Goal: Check status: Check status

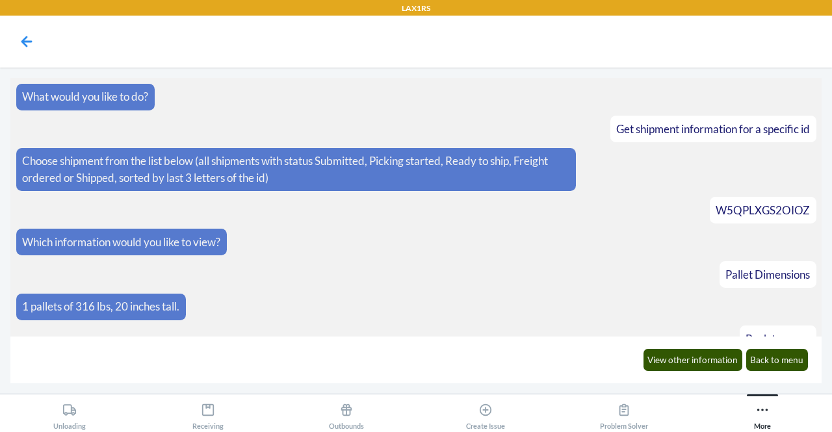
scroll to position [1328, 0]
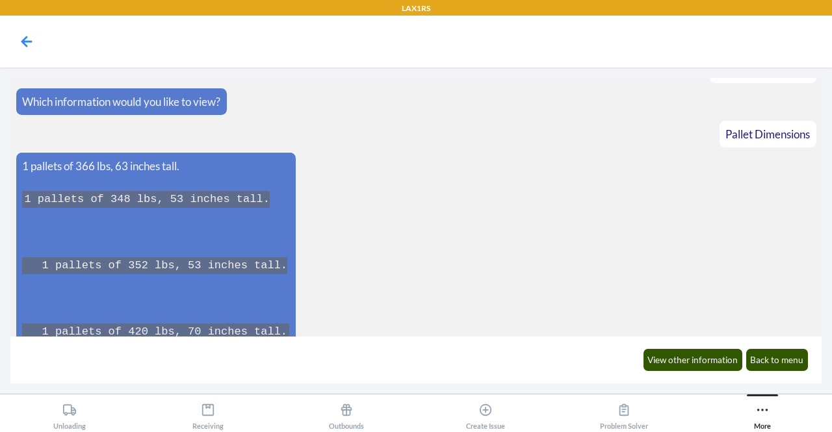
drag, startPoint x: 817, startPoint y: 229, endPoint x: 799, endPoint y: 86, distance: 144.2
click at [799, 88] on article "Which information would you like to view?" at bounding box center [416, 101] width 800 height 27
click at [823, 240] on main "What would you like to do? Get shipment information for a specific id Choose sh…" at bounding box center [416, 231] width 832 height 326
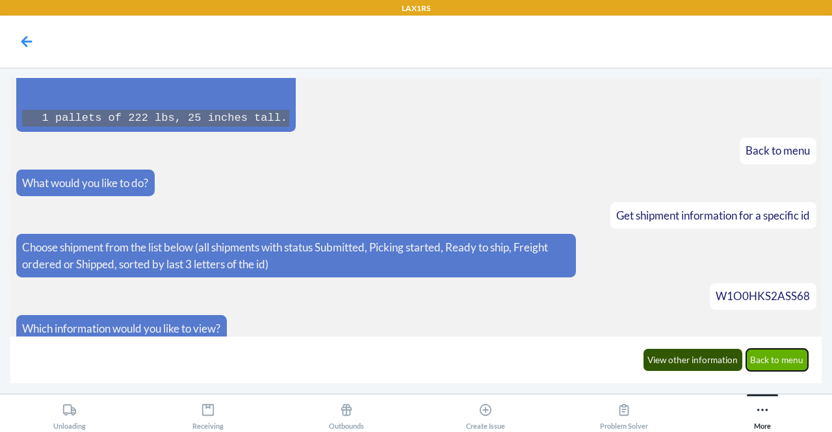
click at [772, 362] on button "Back to menu" at bounding box center [777, 360] width 62 height 22
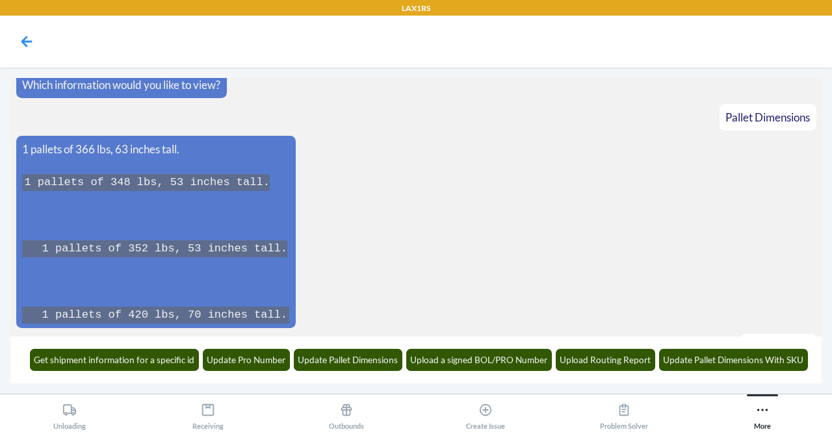
scroll to position [1392, 0]
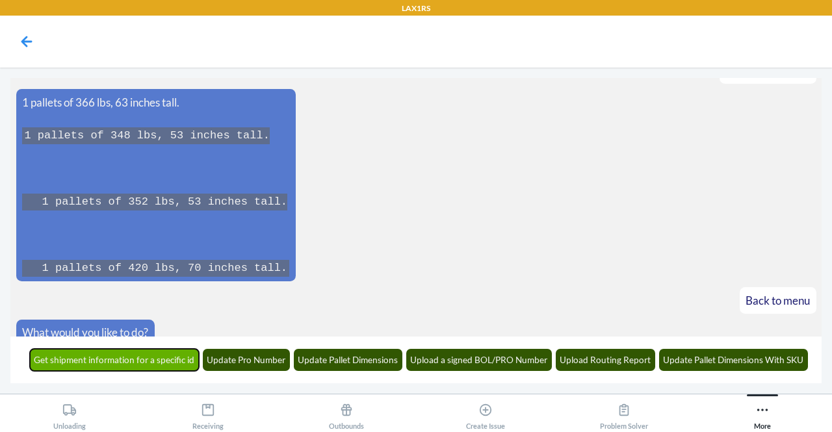
click at [147, 356] on button "Get shipment information for a specific id" at bounding box center [115, 360] width 170 height 22
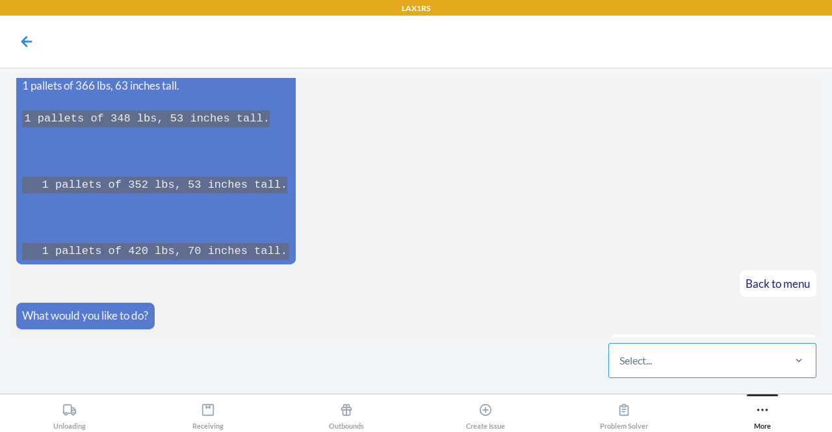
scroll to position [1471, 0]
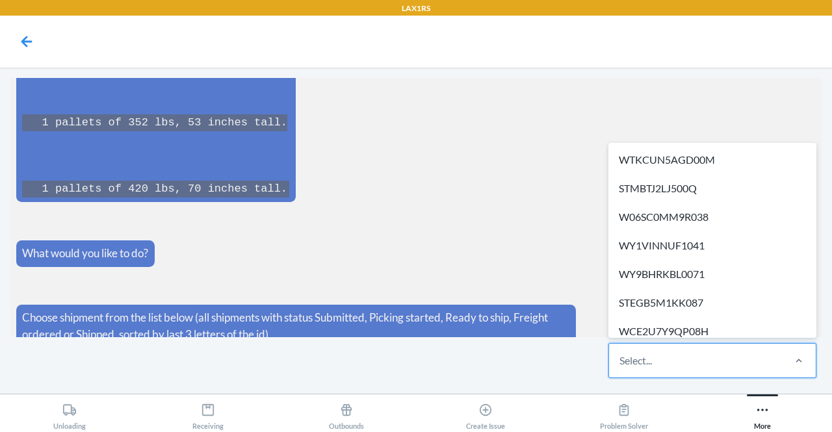
click at [634, 364] on div "Select..." at bounding box center [635, 361] width 32 height 16
click at [621, 364] on input "option WTKCUN5AGD00M focused, 1 of 583. 583 results available. Use Up and Down …" at bounding box center [619, 361] width 1 height 16
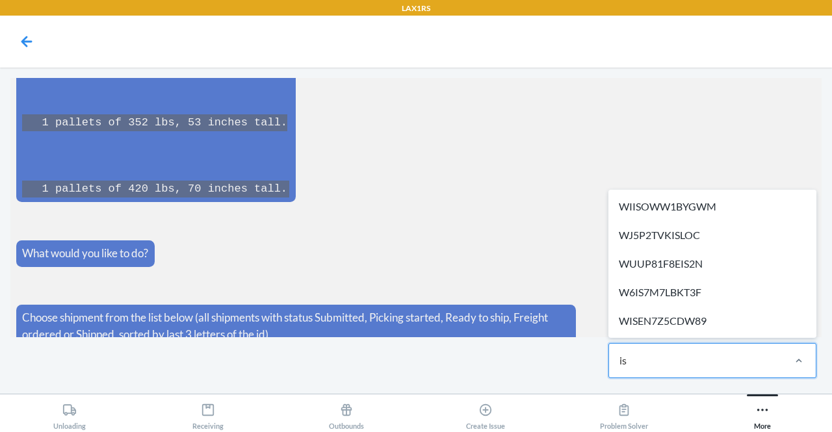
type input "is2"
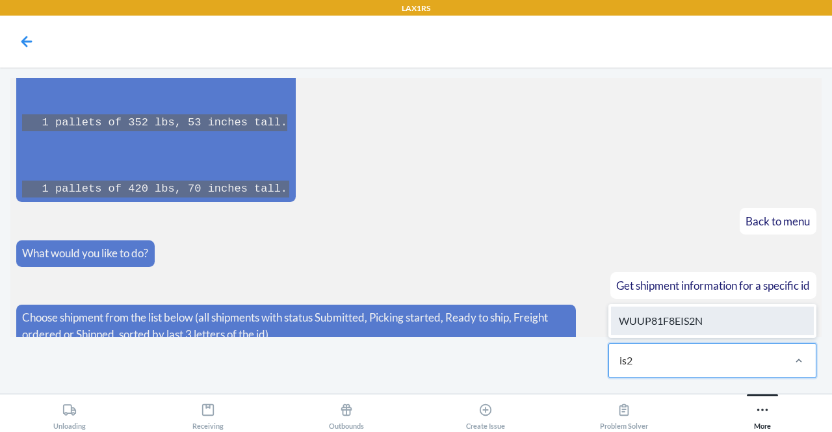
click at [715, 324] on div "WUUP81F8EIS2N" at bounding box center [712, 321] width 203 height 29
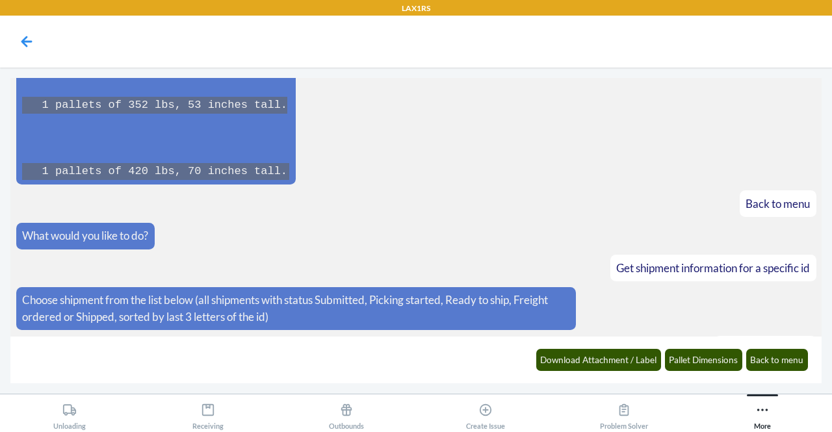
scroll to position [1535, 0]
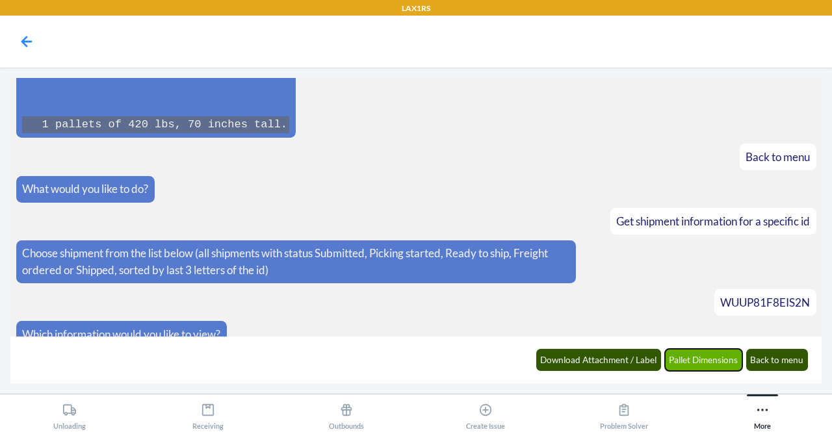
click at [700, 355] on button "Pallet Dimensions" at bounding box center [704, 360] width 78 height 22
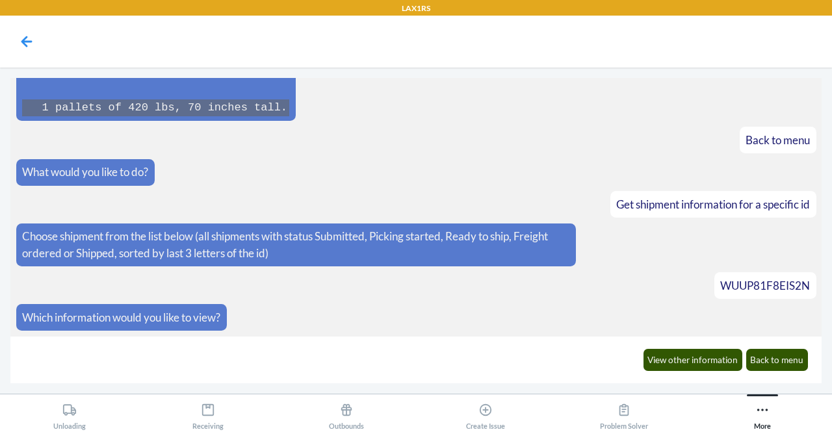
scroll to position [1765, 0]
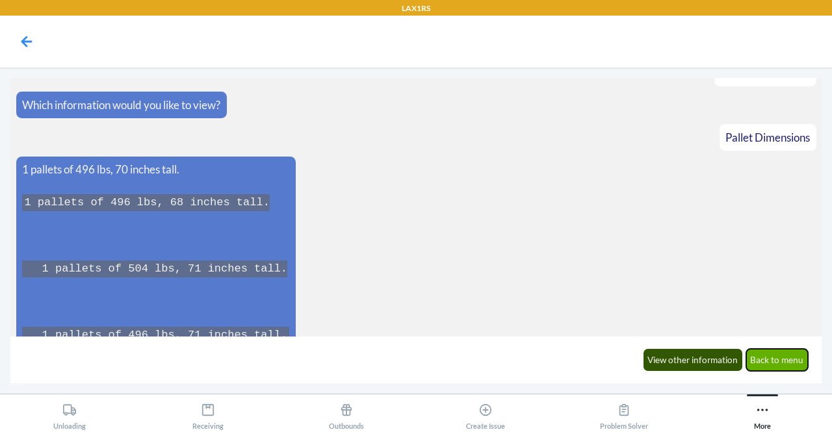
click at [758, 356] on button "Back to menu" at bounding box center [777, 360] width 62 height 22
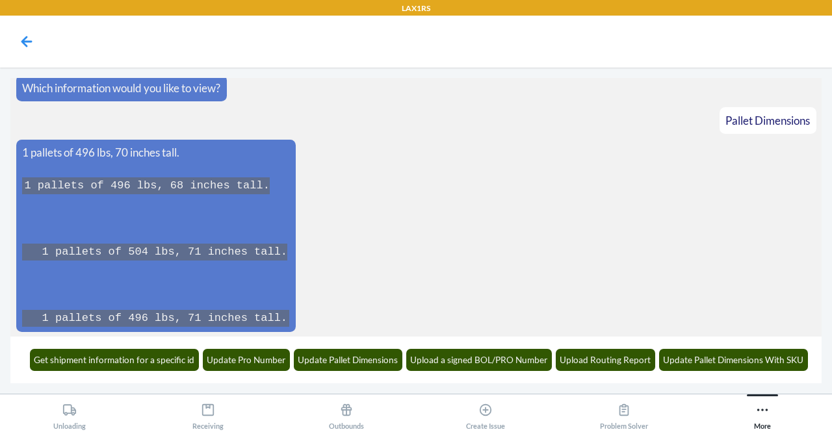
scroll to position [1829, 0]
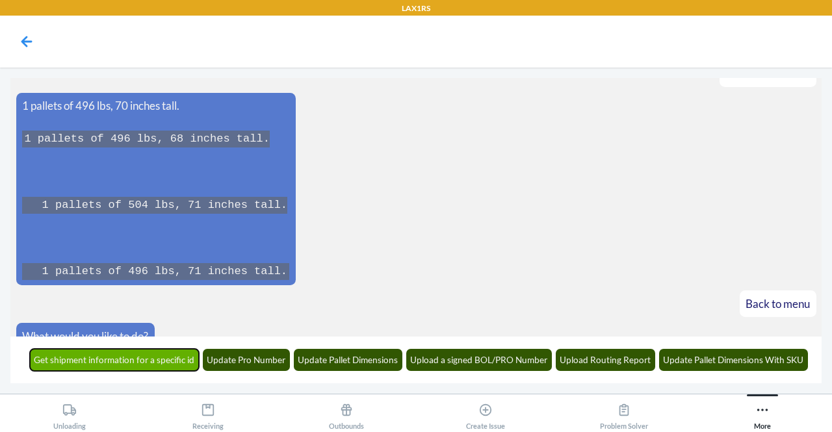
click at [182, 364] on button "Get shipment information for a specific id" at bounding box center [115, 360] width 170 height 22
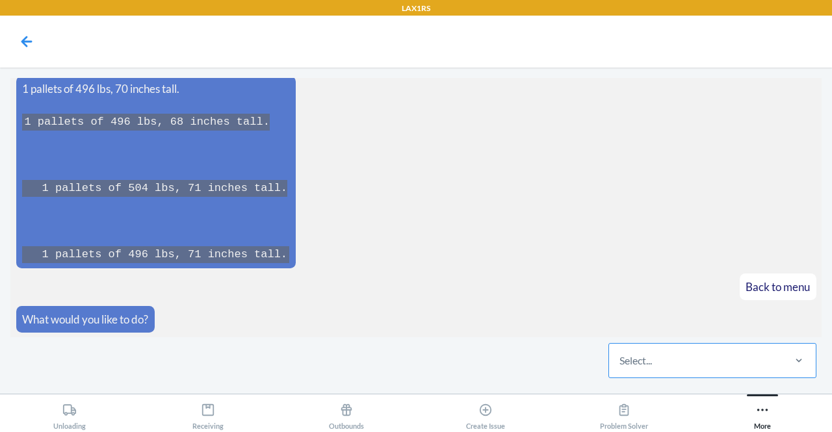
scroll to position [1908, 0]
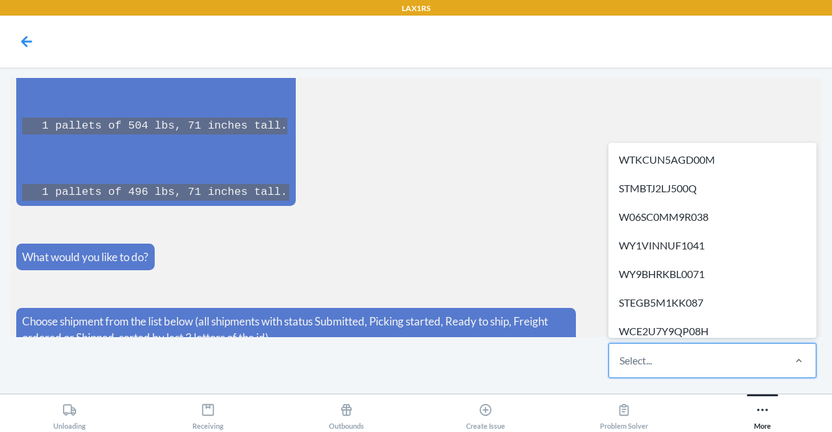
click at [676, 361] on div "Select..." at bounding box center [695, 361] width 173 height 34
click at [621, 361] on input "option WTKCUN5AGD00M focused, 1 of 580. 580 results available. Use Up and Down …" at bounding box center [619, 361] width 1 height 16
paste input "WMYOAAJC5AQ2P"
type input "WMYOAAJC5AQ2P"
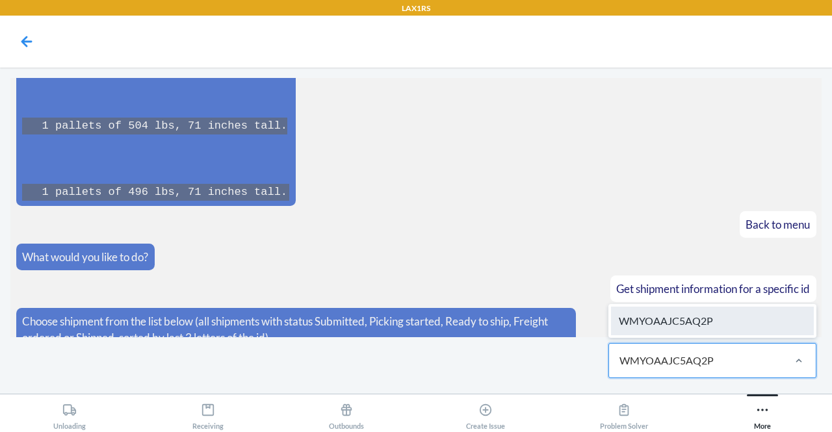
click at [663, 321] on div "WMYOAAJC5AQ2P" at bounding box center [712, 321] width 203 height 29
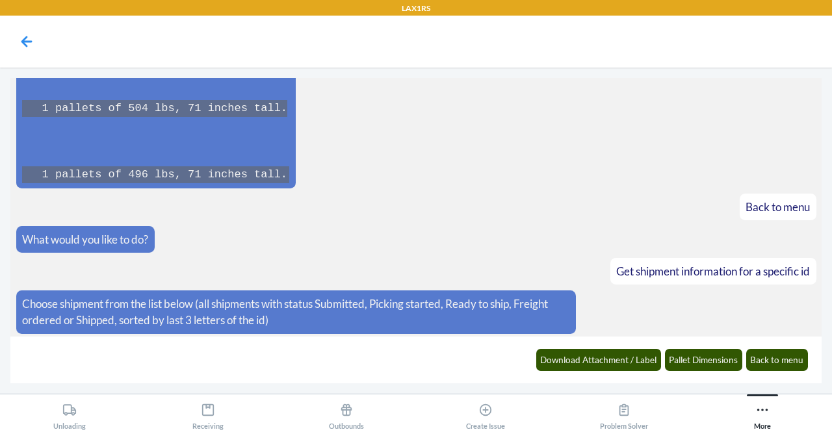
scroll to position [1972, 0]
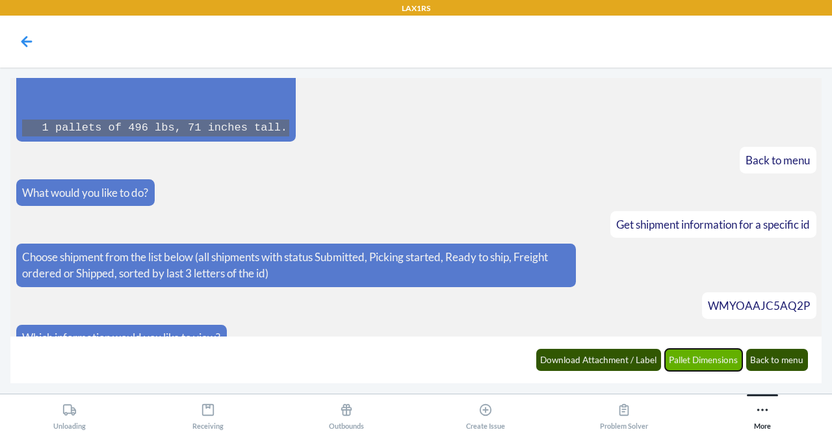
click at [700, 361] on button "Pallet Dimensions" at bounding box center [704, 360] width 78 height 22
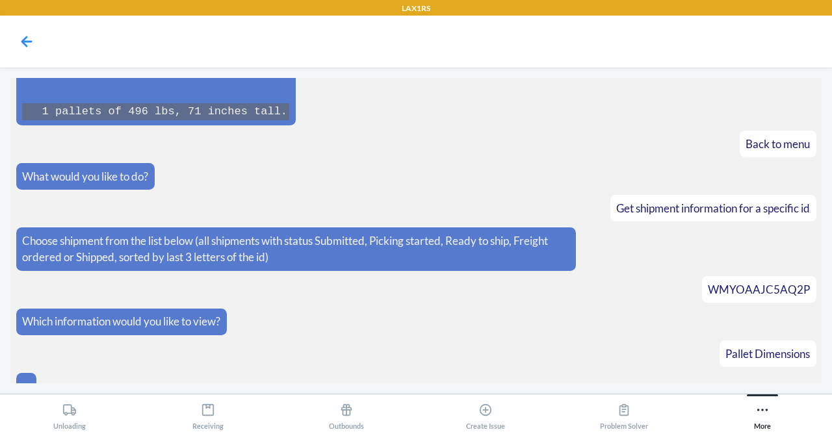
scroll to position [2035, 0]
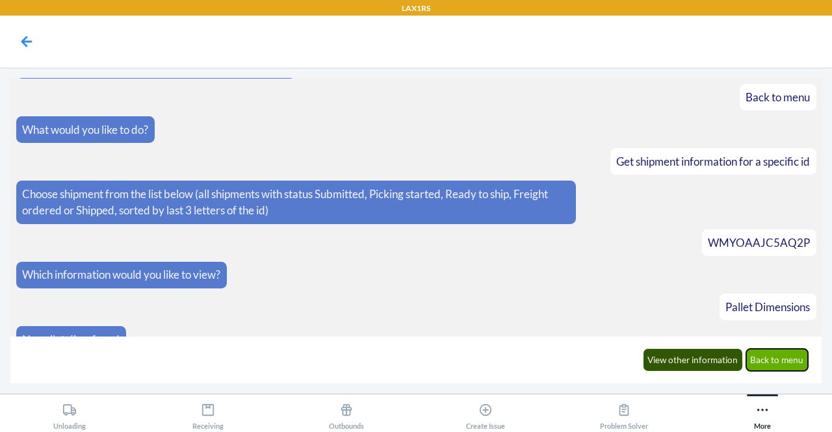
click at [772, 365] on button "Back to menu" at bounding box center [777, 360] width 62 height 22
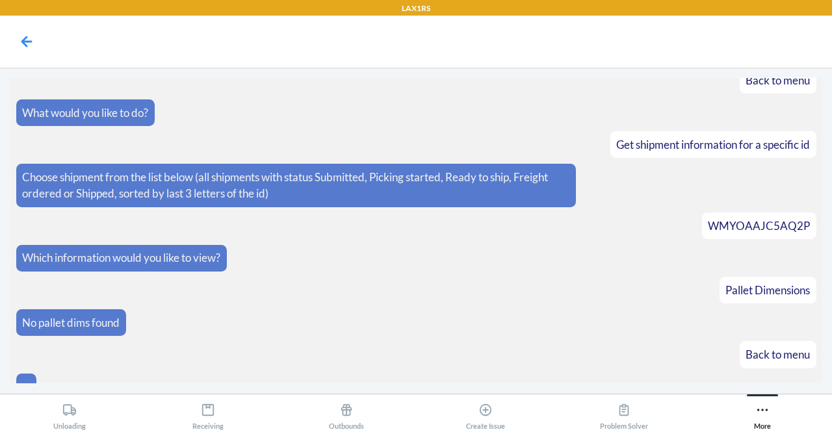
scroll to position [2099, 0]
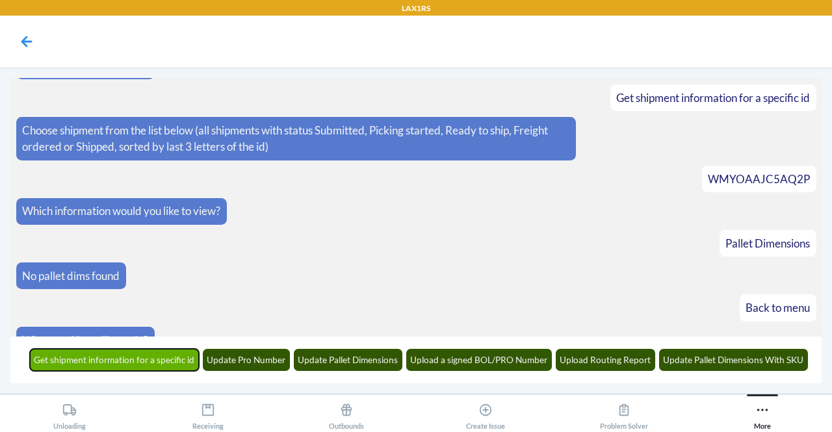
click at [111, 369] on button "Get shipment information for a specific id" at bounding box center [115, 360] width 170 height 22
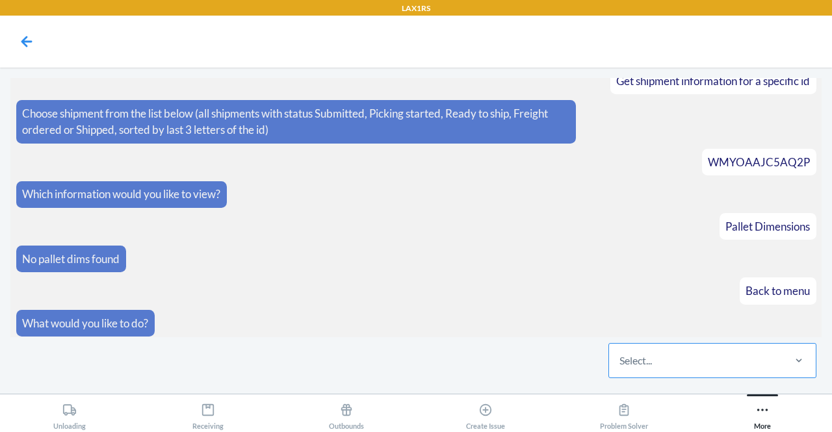
scroll to position [2178, 0]
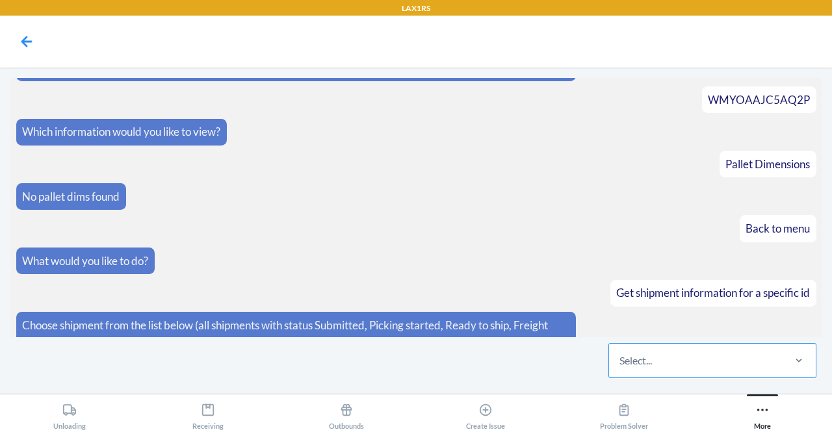
click at [645, 361] on div "Select..." at bounding box center [635, 361] width 32 height 16
click at [621, 361] on input "Select..." at bounding box center [619, 361] width 1 height 16
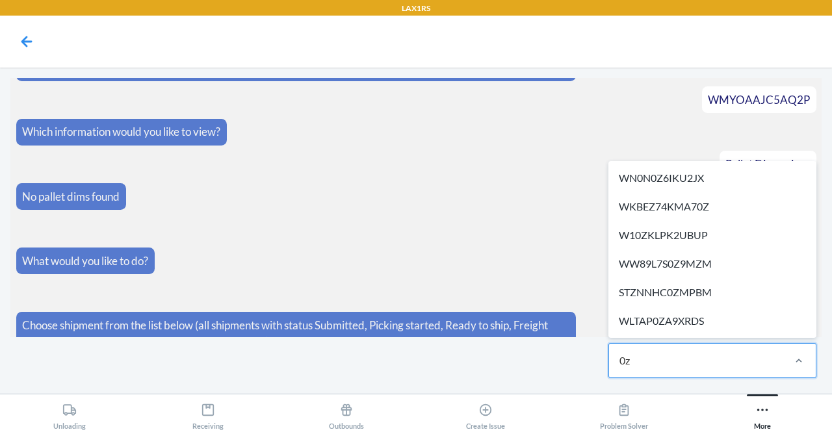
type input "0"
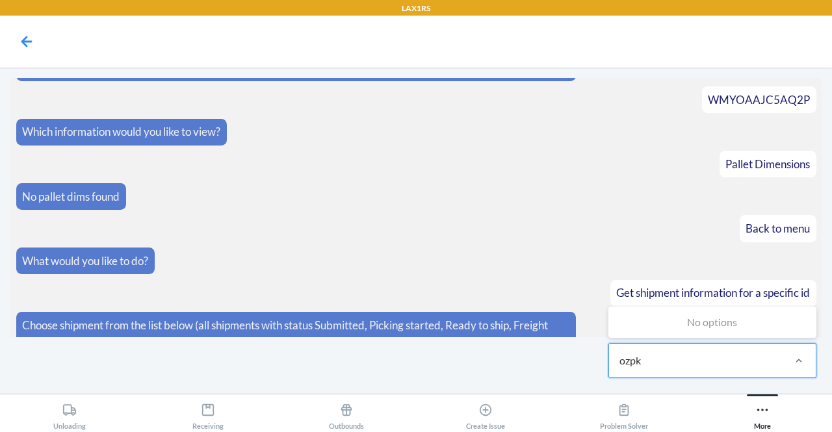
type input "ozpk"
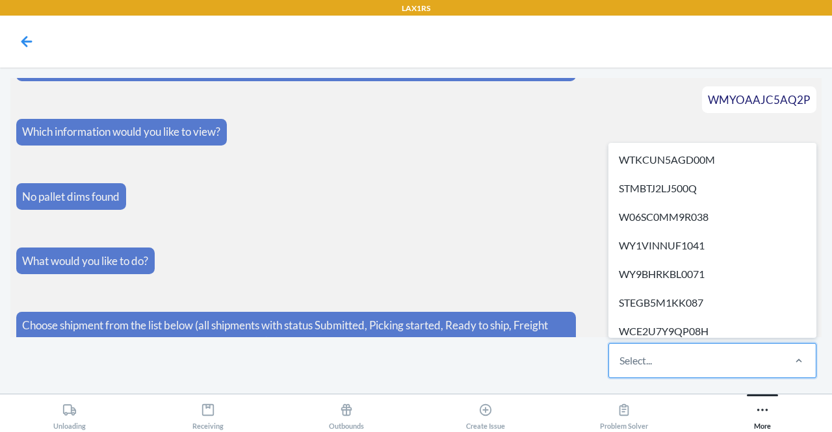
click at [621, 363] on div "Select..." at bounding box center [635, 361] width 32 height 16
click at [621, 363] on input "option WTKCUN5AGD00M focused, 1 of 580. 580 results available. Use Up and Down …" at bounding box center [619, 361] width 1 height 16
paste input "WUKF6SV2ROZPK"
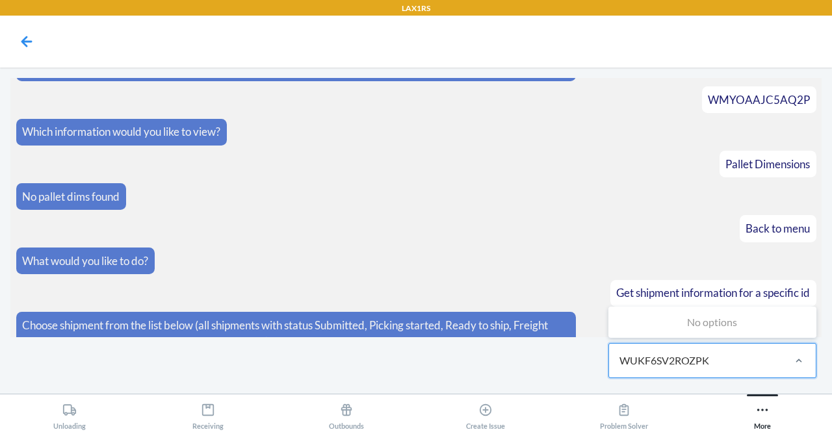
type input "WUKF6SV2ROZPK"
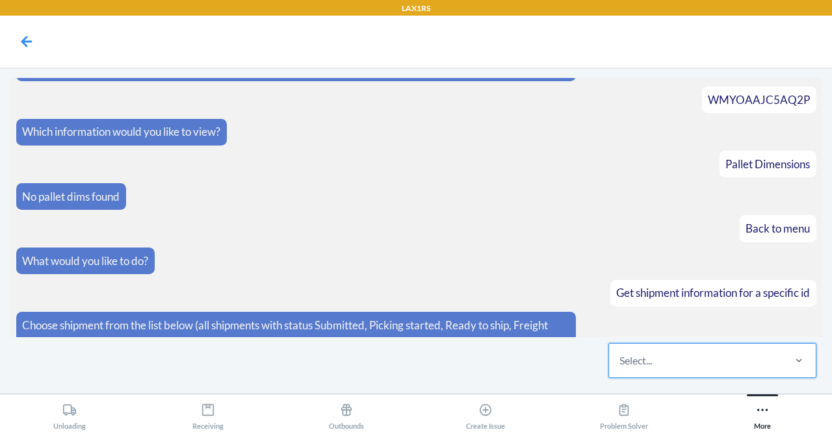
click at [626, 349] on div "Select..." at bounding box center [695, 361] width 173 height 34
click at [621, 353] on input "0 results available. Select is focused ,type to refine list, press Down to open…" at bounding box center [619, 361] width 1 height 16
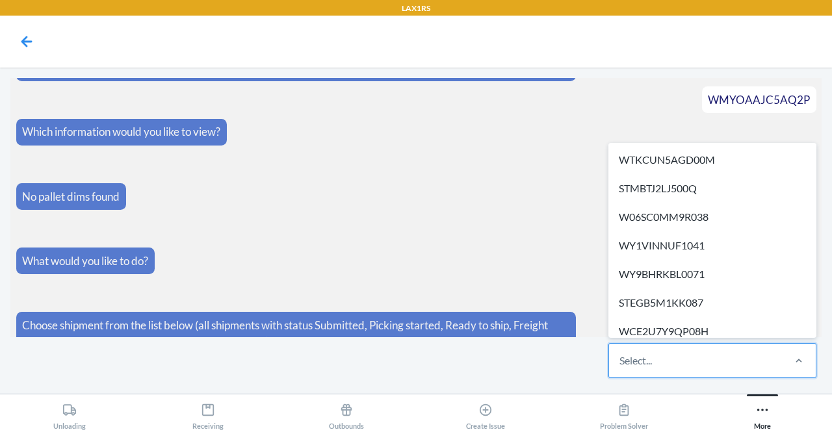
paste input "WKVOAN6FVCMBX"
type input "WKVOAN6FVCMBX"
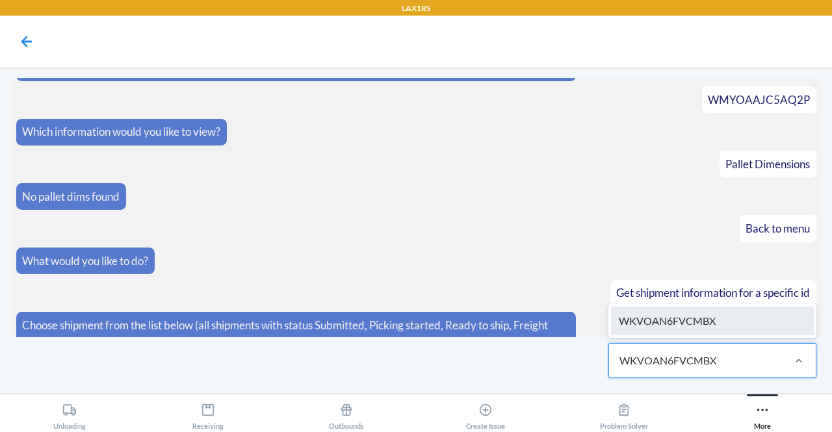
click at [680, 327] on div "WKVOAN6FVCMBX" at bounding box center [712, 321] width 203 height 29
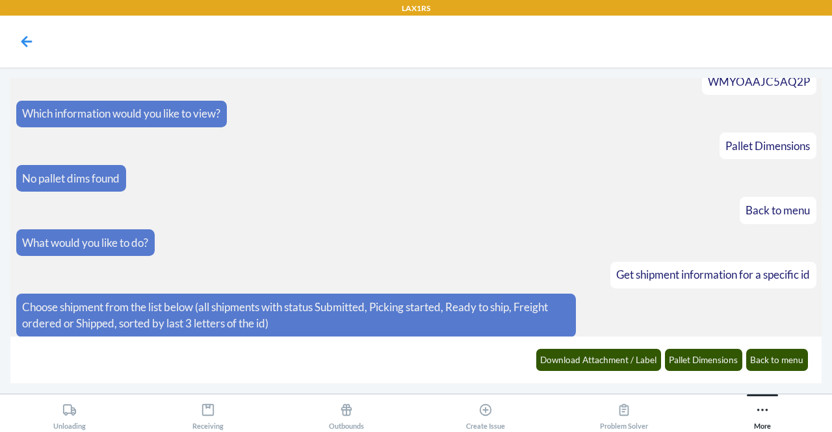
scroll to position [2243, 0]
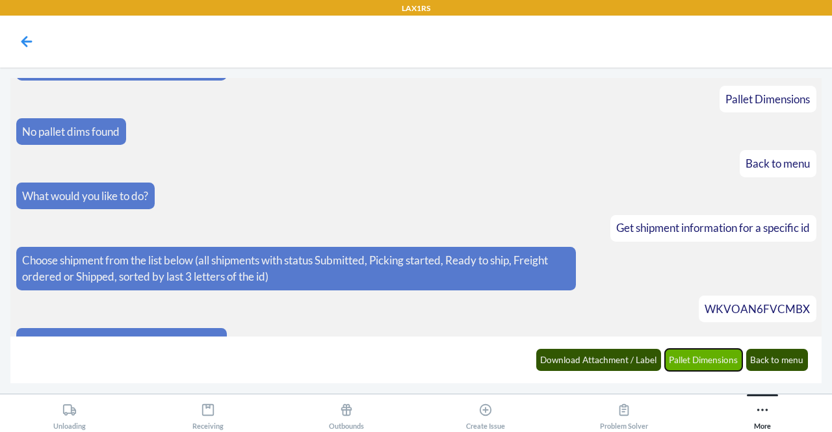
click at [706, 359] on button "Pallet Dimensions" at bounding box center [704, 360] width 78 height 22
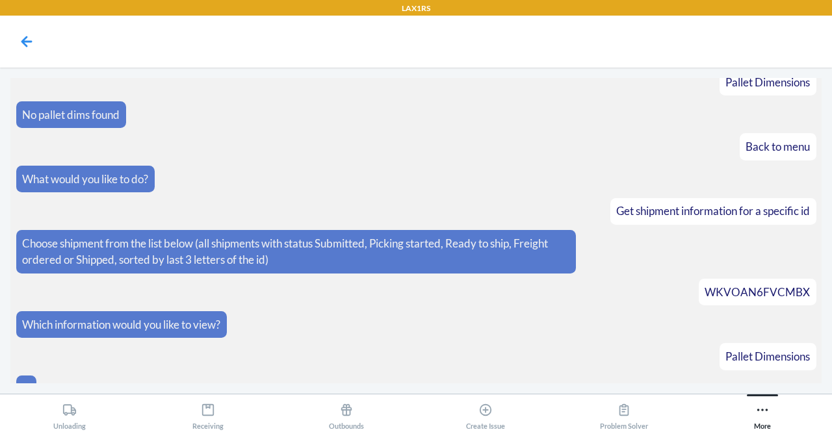
scroll to position [2534, 0]
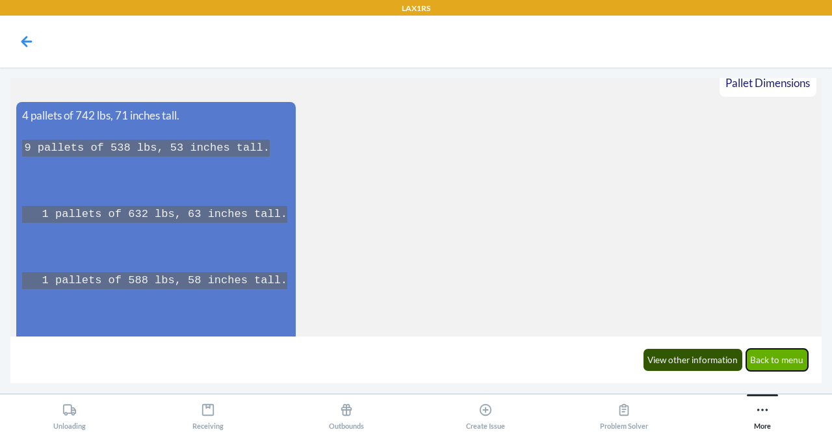
click at [784, 359] on button "Back to menu" at bounding box center [777, 360] width 62 height 22
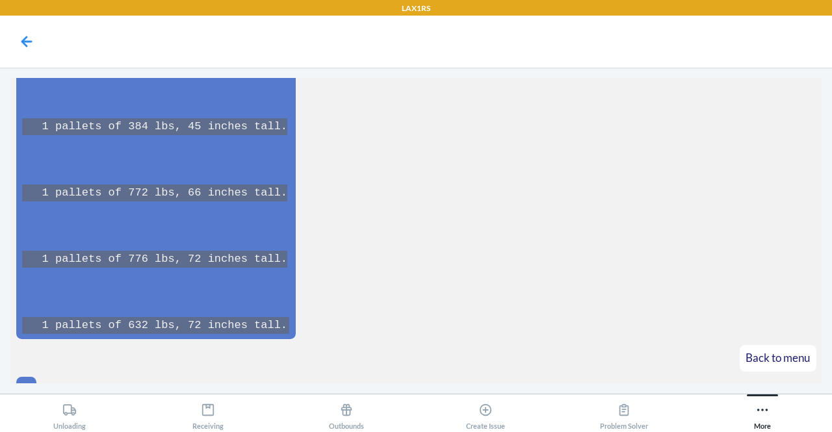
scroll to position [2801, 0]
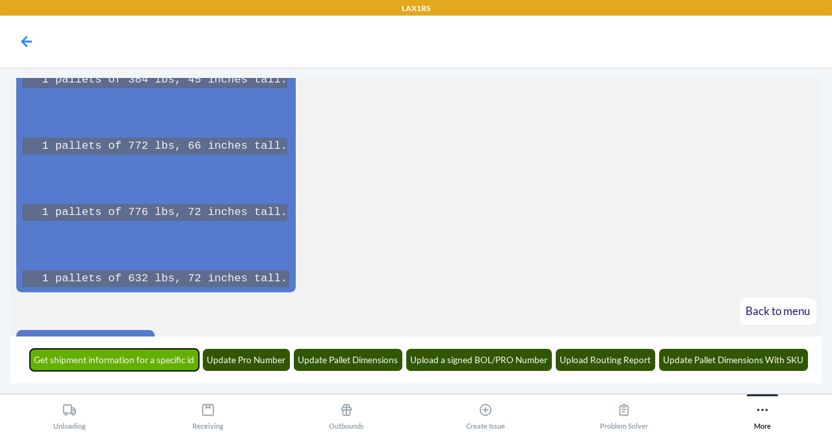
click at [167, 359] on button "Get shipment information for a specific id" at bounding box center [115, 360] width 170 height 22
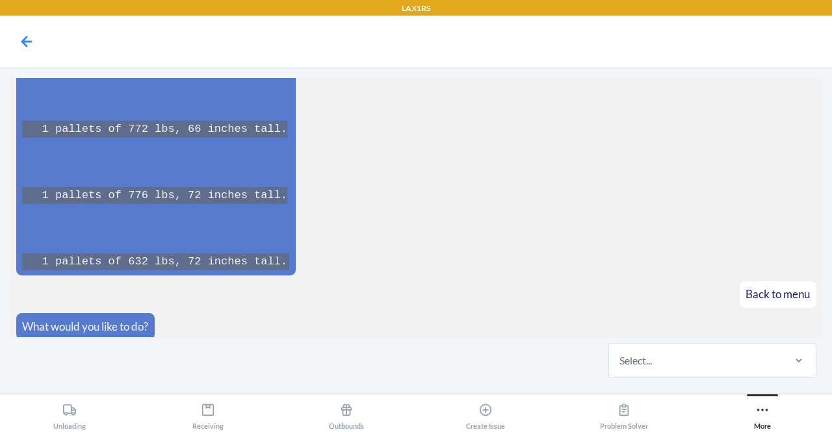
scroll to position [2880, 0]
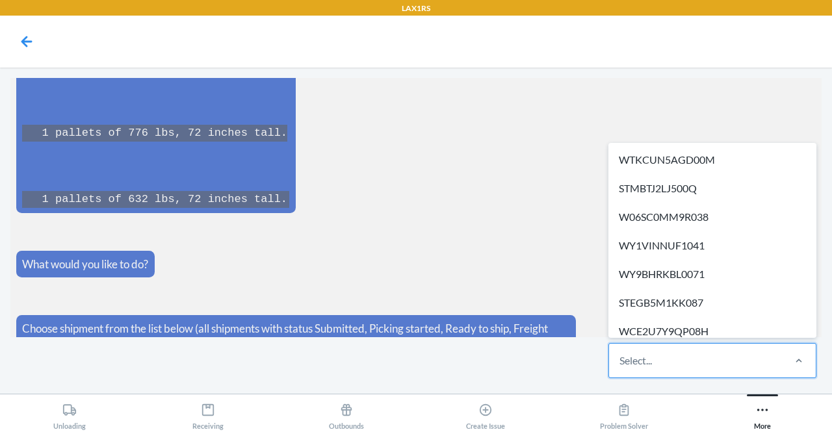
click at [630, 366] on div "Select..." at bounding box center [635, 361] width 32 height 16
click at [621, 366] on input "option WTKCUN5AGD00M focused, 1 of 580. 580 results available. Use Up and Down …" at bounding box center [619, 361] width 1 height 16
paste input "WIVQ7F078XK98"
type input "WIVQ7F078XK98"
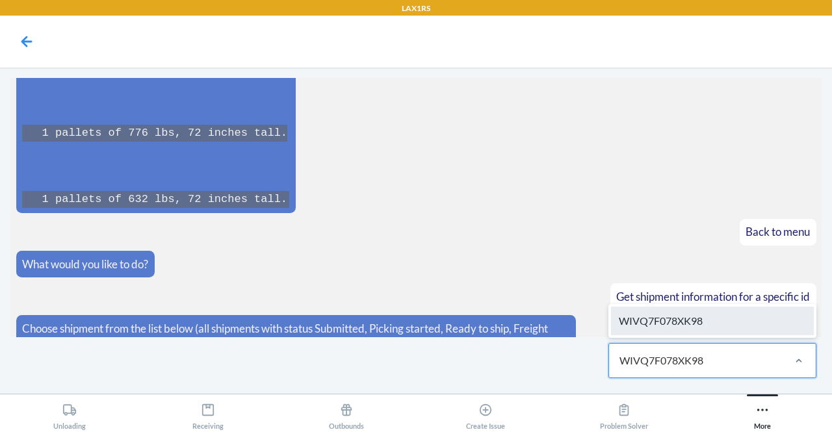
click at [721, 320] on div "WIVQ7F078XK98" at bounding box center [712, 321] width 203 height 29
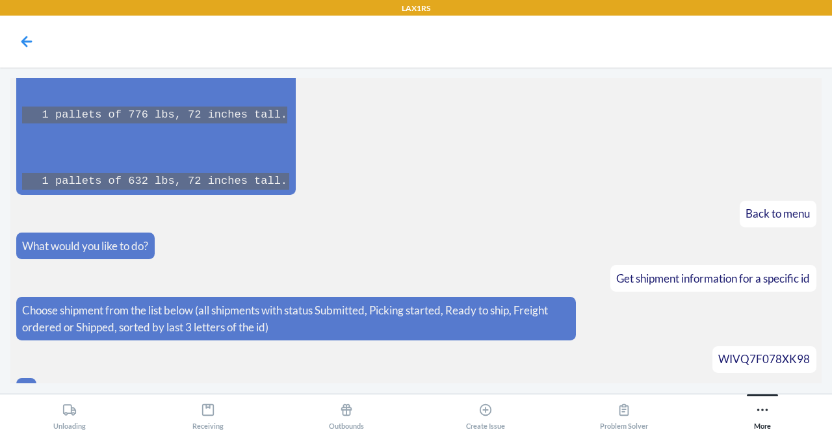
scroll to position [2945, 0]
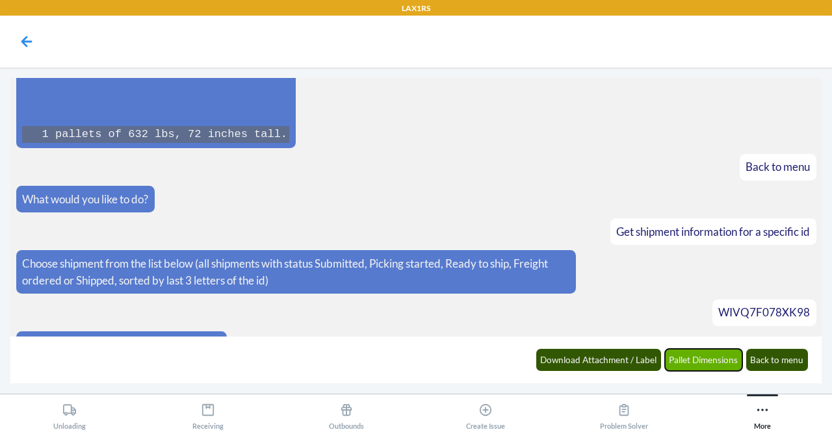
click at [713, 362] on button "Pallet Dimensions" at bounding box center [704, 360] width 78 height 22
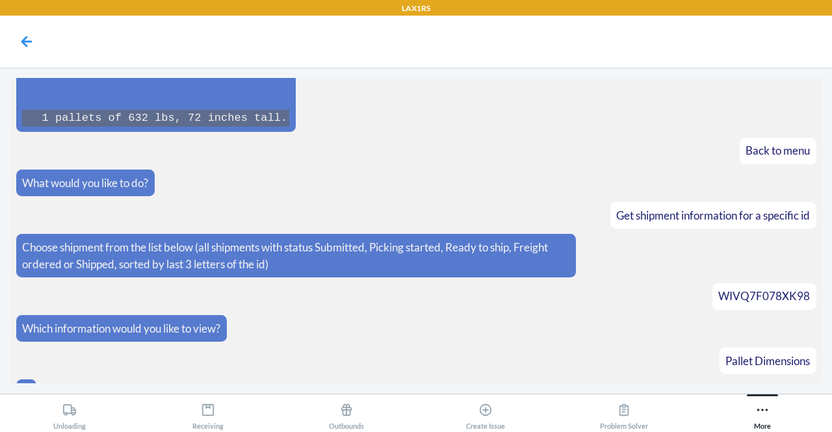
scroll to position [3174, 0]
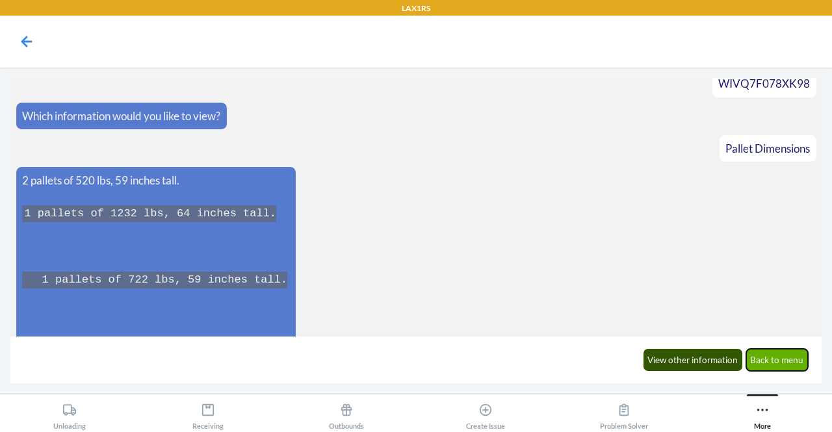
click at [778, 355] on button "Back to menu" at bounding box center [777, 360] width 62 height 22
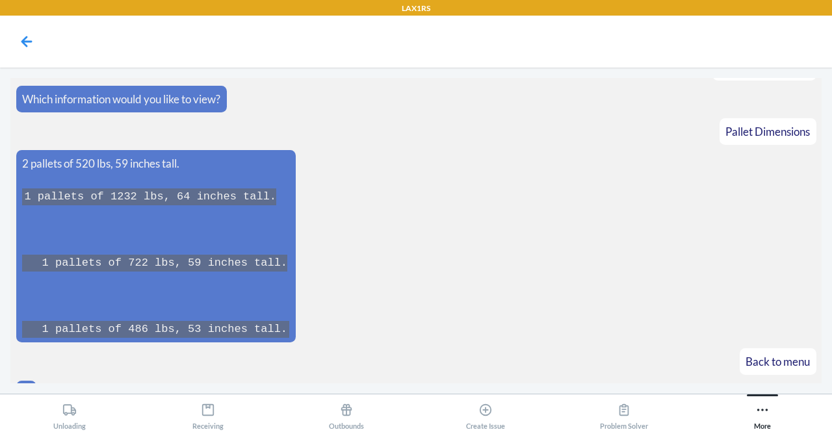
scroll to position [3237, 0]
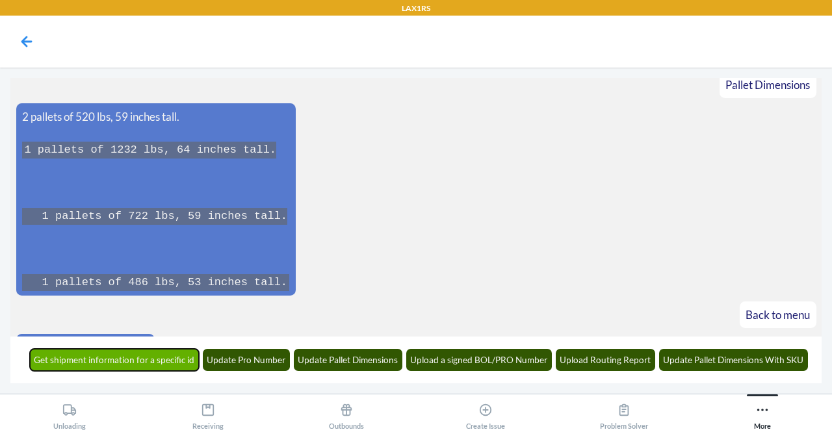
click at [162, 358] on button "Get shipment information for a specific id" at bounding box center [115, 360] width 170 height 22
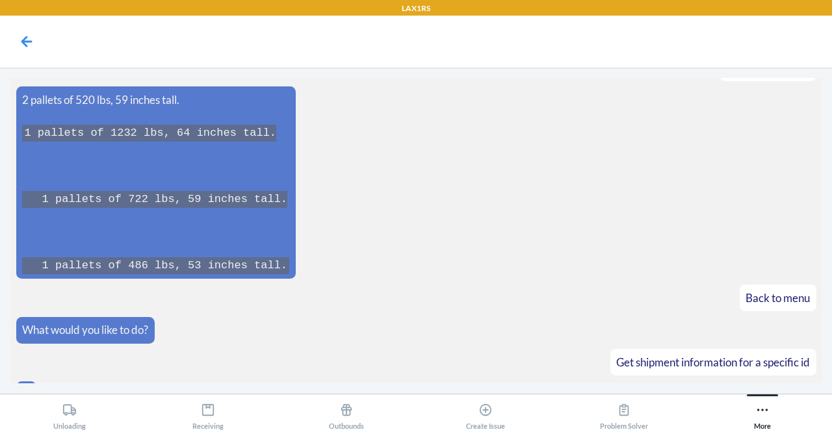
scroll to position [3317, 0]
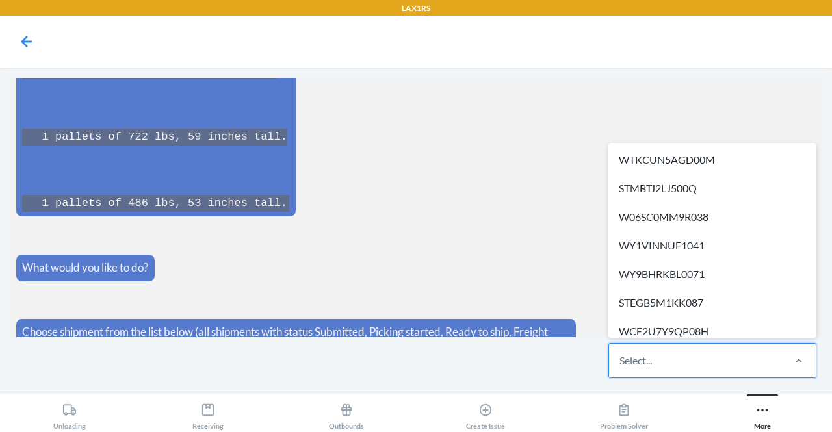
click at [680, 355] on div "Select..." at bounding box center [695, 361] width 173 height 34
click at [621, 355] on input "option WTKCUN5AGD00M focused, 1 of 580. 580 results available. Use Up and Down …" at bounding box center [619, 361] width 1 height 16
paste input "WP3ZJXMP08K4M"
type input "WP3ZJXMP08K4M"
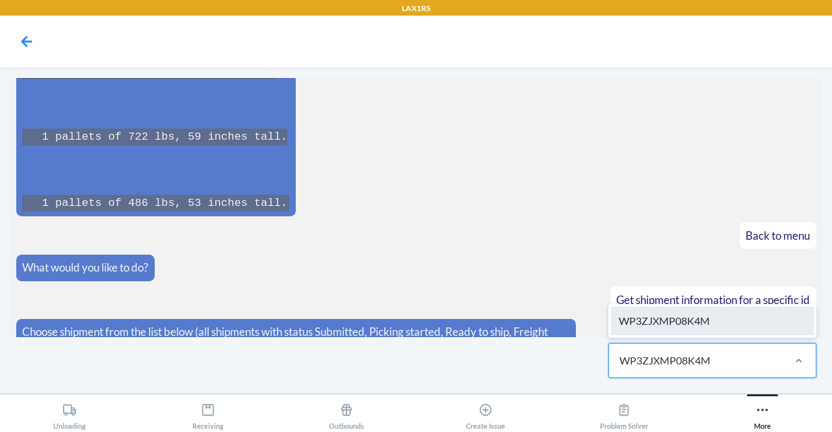
click at [671, 335] on div "WP3ZJXMP08K4M" at bounding box center [712, 321] width 203 height 29
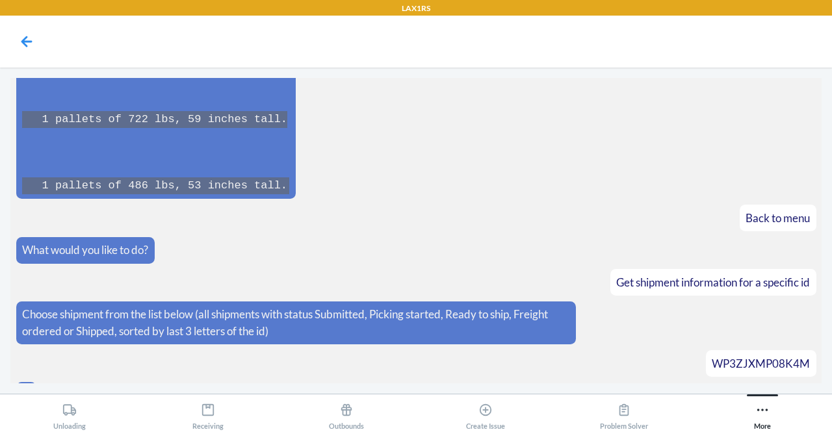
scroll to position [3381, 0]
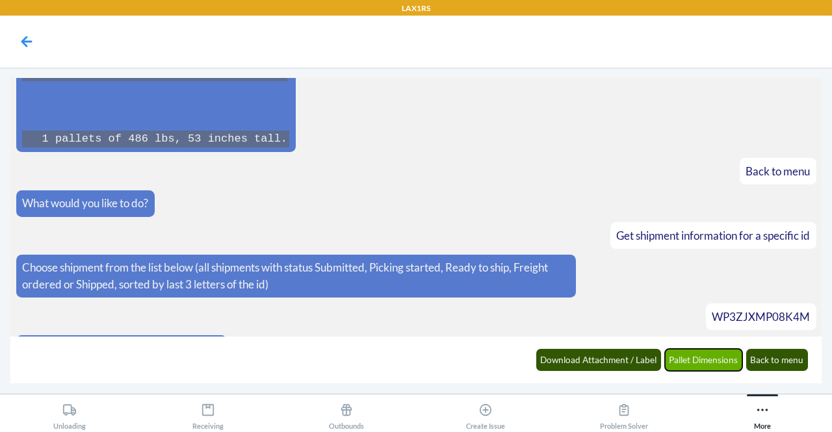
click at [697, 362] on button "Pallet Dimensions" at bounding box center [704, 360] width 78 height 22
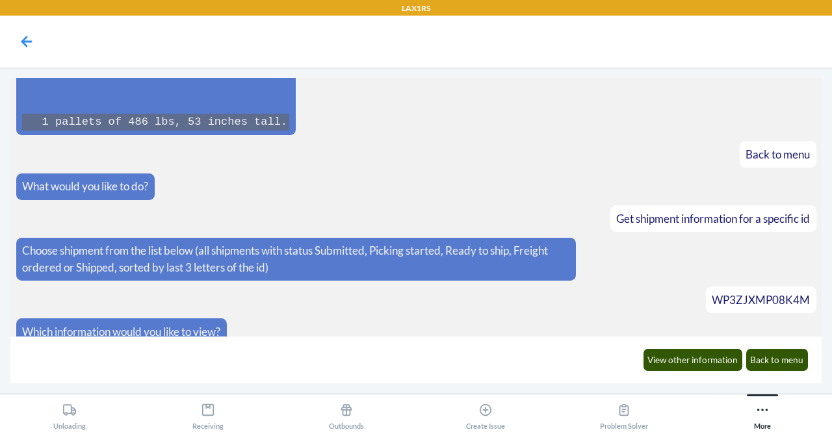
scroll to position [3445, 0]
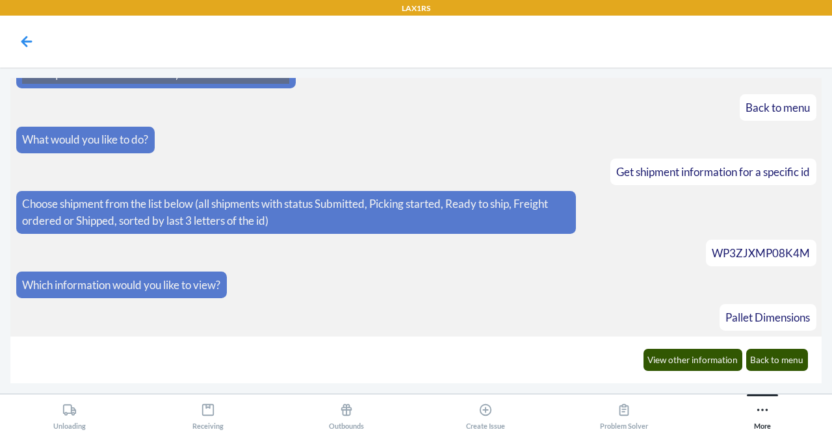
click at [765, 348] on div "View other information Back to menu" at bounding box center [725, 360] width 181 height 36
click at [769, 358] on button "Back to menu" at bounding box center [777, 360] width 62 height 22
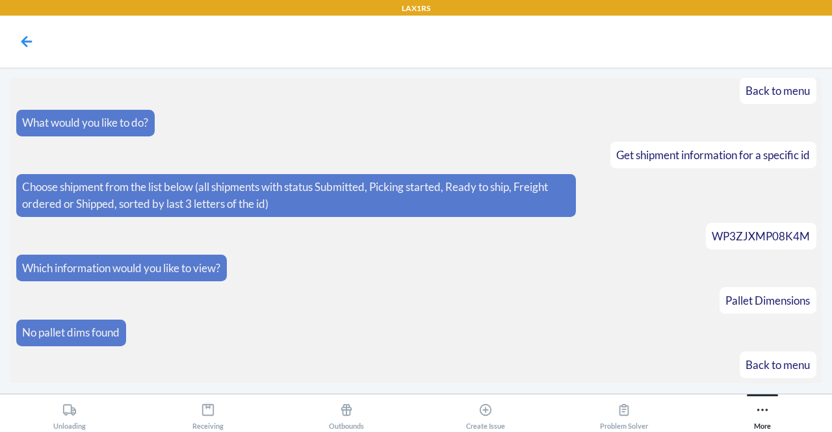
scroll to position [3508, 0]
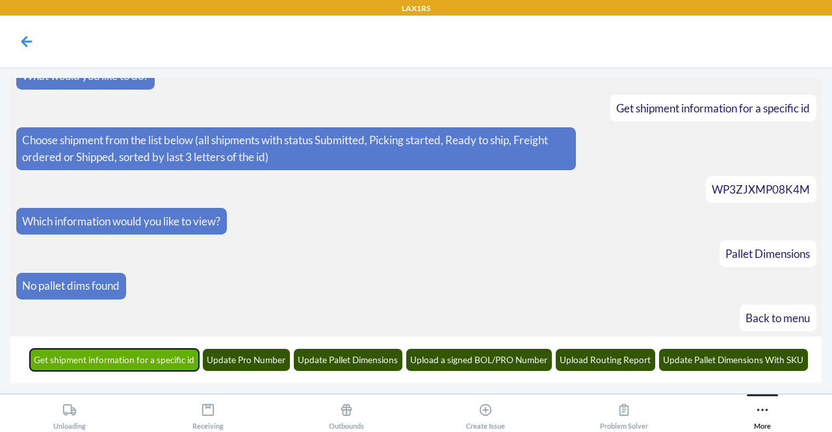
click at [105, 356] on button "Get shipment information for a specific id" at bounding box center [115, 360] width 170 height 22
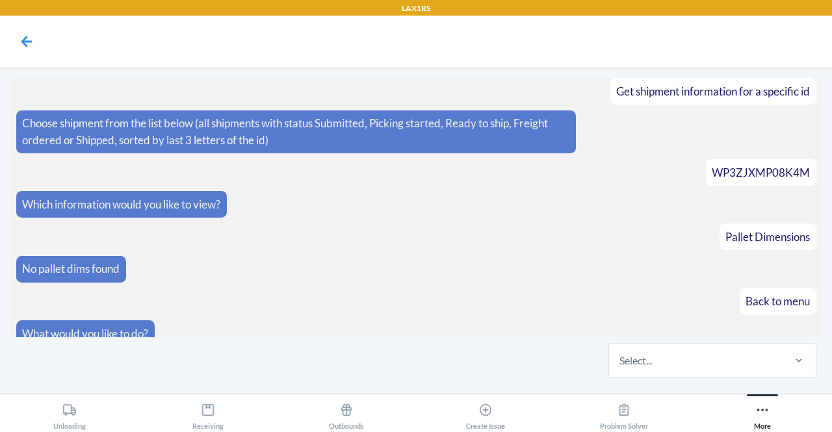
scroll to position [3587, 0]
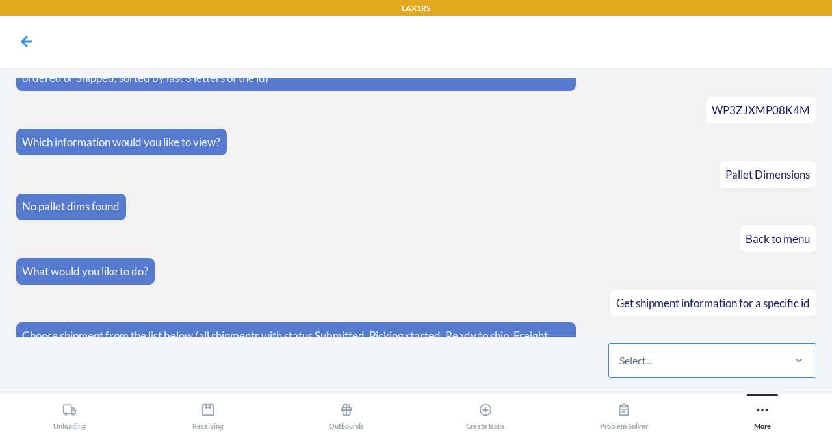
click at [738, 359] on div "Select..." at bounding box center [695, 361] width 173 height 34
click at [621, 359] on input "Select..." at bounding box center [619, 361] width 1 height 16
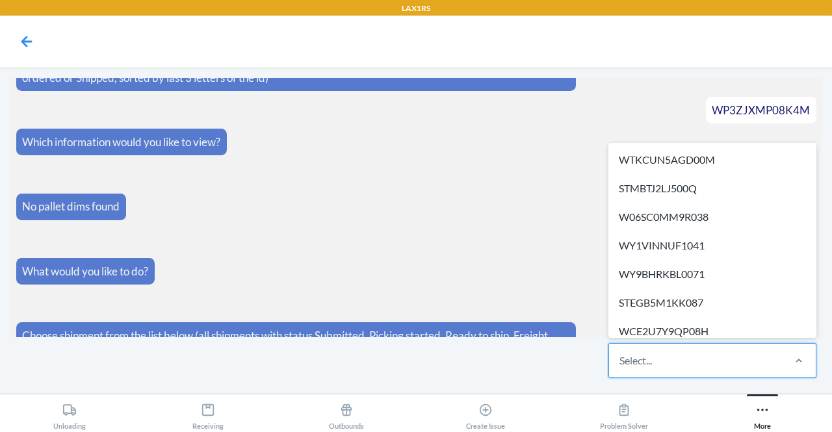
paste input "W3GJV01NPDD7U"
type input "W3GJV01NPDD7U"
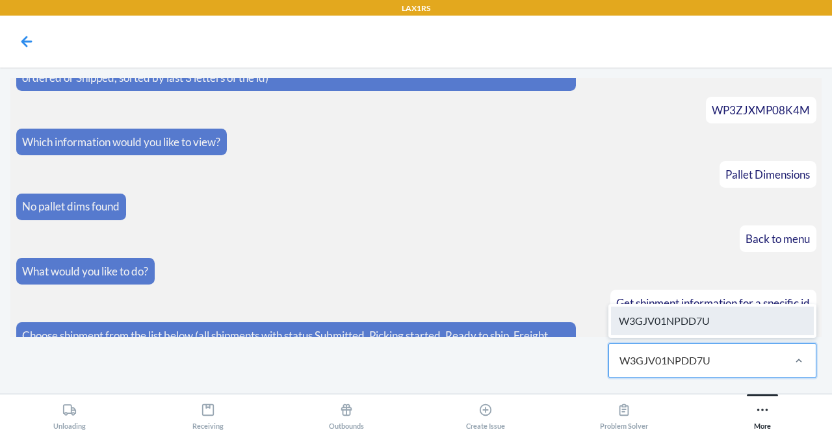
click at [723, 327] on div "W3GJV01NPDD7U" at bounding box center [712, 321] width 203 height 29
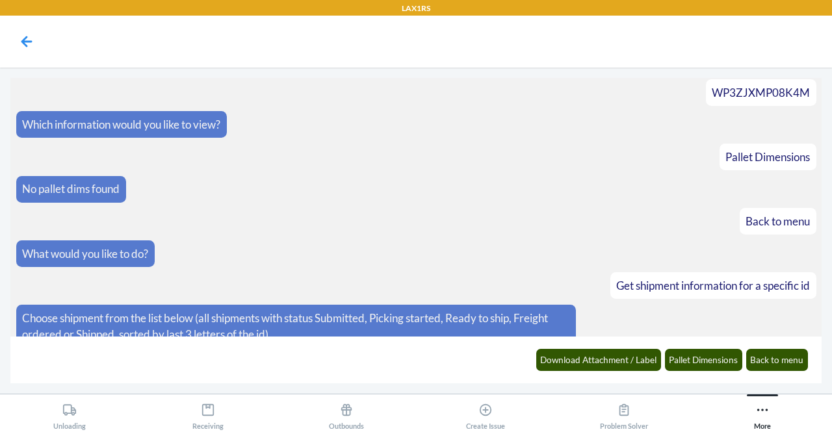
scroll to position [3652, 0]
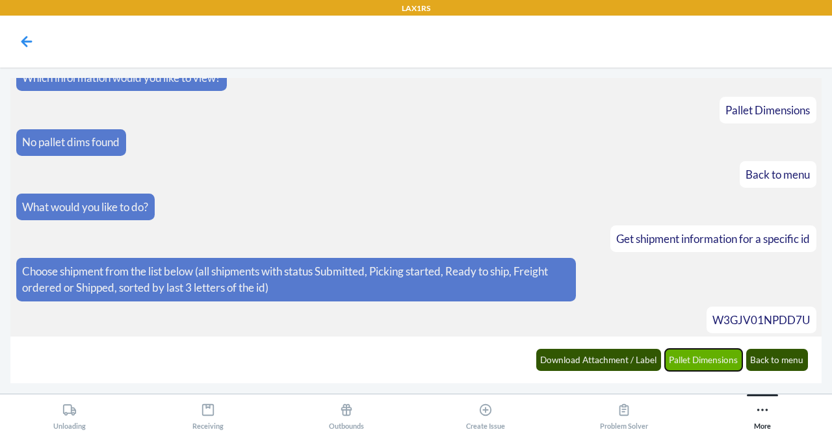
click at [691, 358] on button "Pallet Dimensions" at bounding box center [704, 360] width 78 height 22
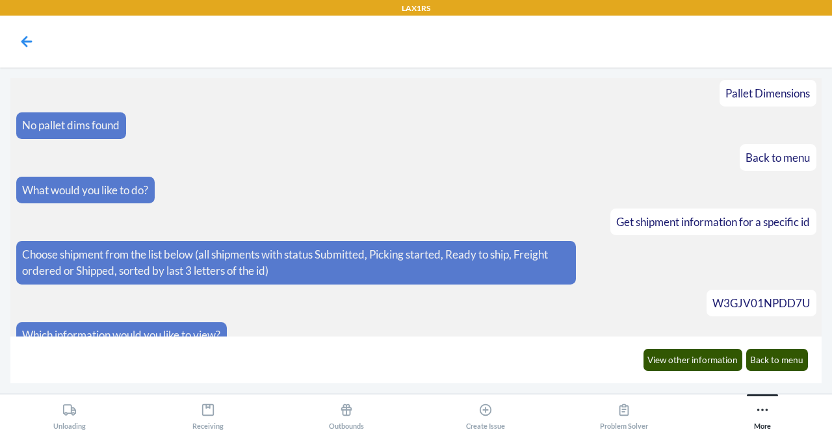
scroll to position [3943, 0]
